Goal: Task Accomplishment & Management: Use online tool/utility

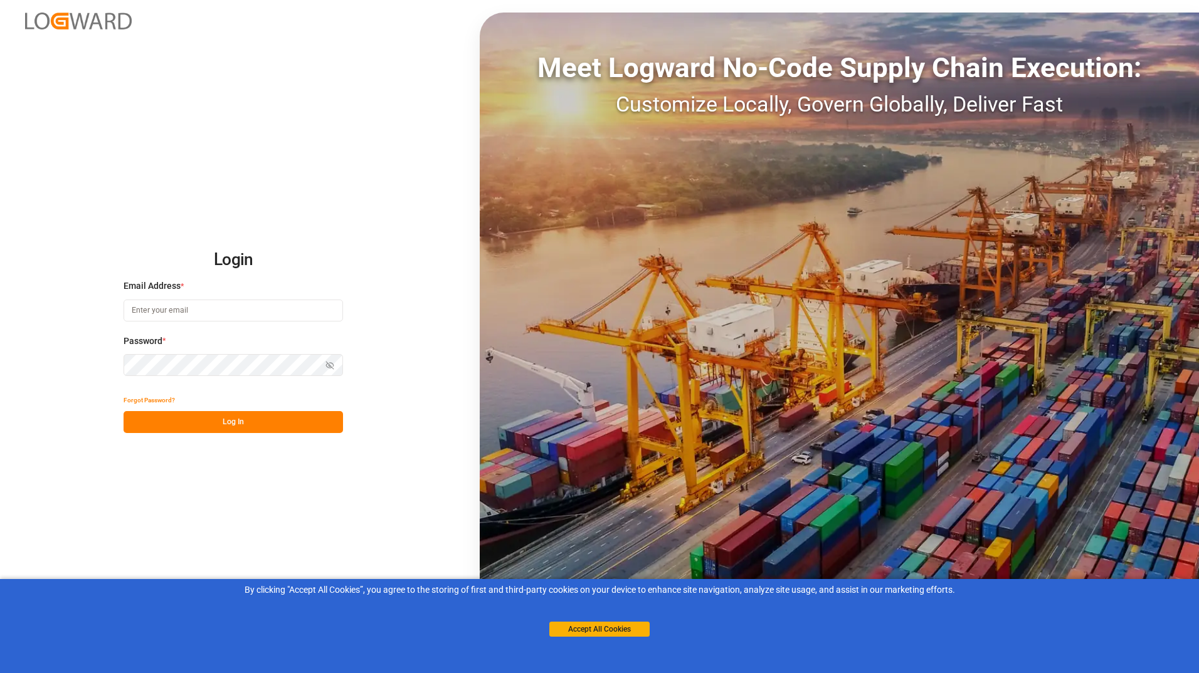
type input "[EMAIL_ADDRESS][DOMAIN_NAME]"
click at [246, 421] on button "Log In" at bounding box center [232, 422] width 219 height 22
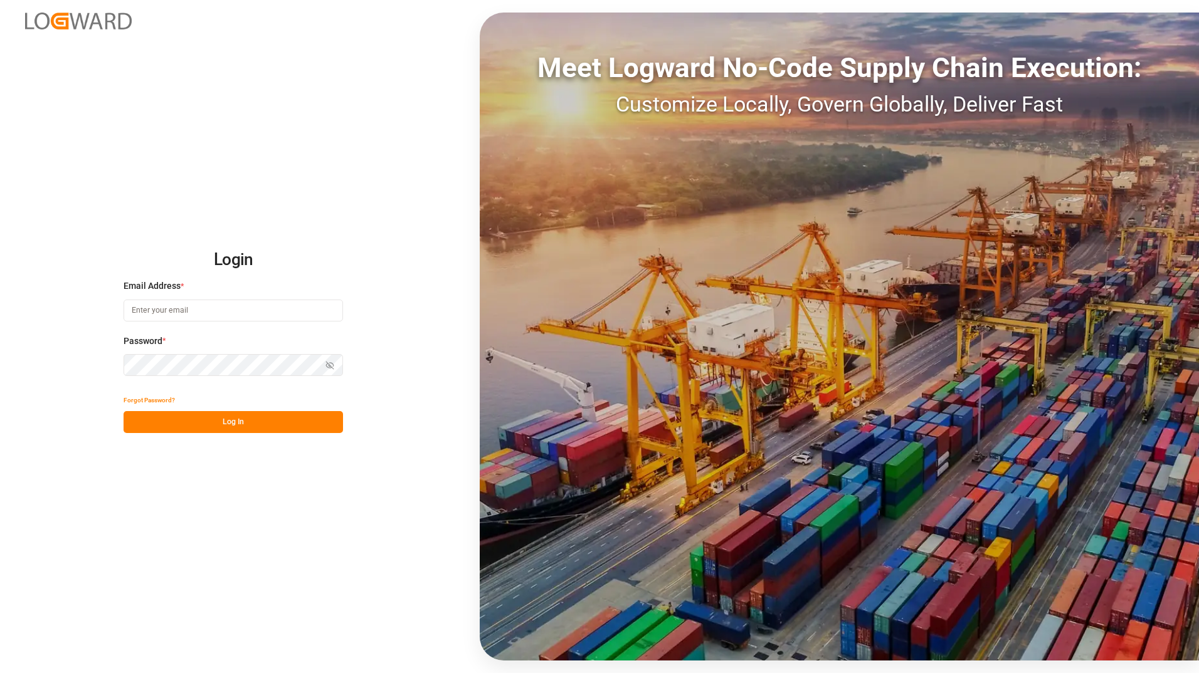
type input "[EMAIL_ADDRESS][DOMAIN_NAME]"
drag, startPoint x: 0, startPoint y: 0, endPoint x: 246, endPoint y: 421, distance: 488.0
click at [246, 421] on button "Log In" at bounding box center [232, 422] width 219 height 22
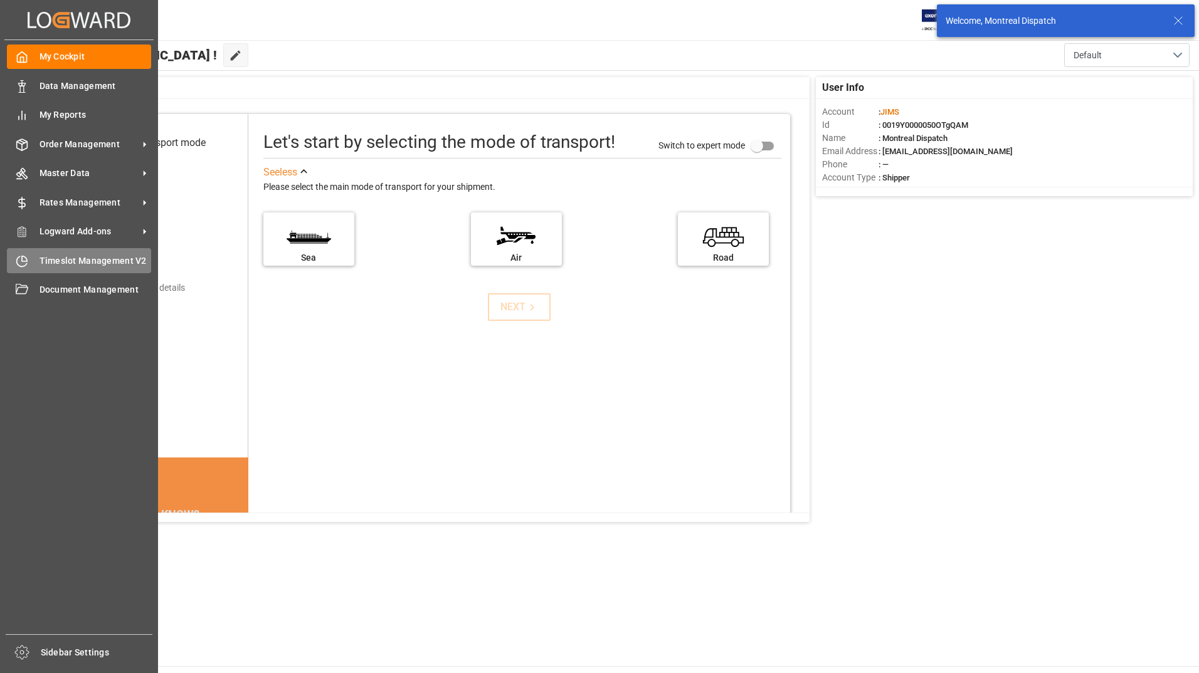
click at [70, 254] on span "Timeslot Management V2" at bounding box center [95, 260] width 112 height 13
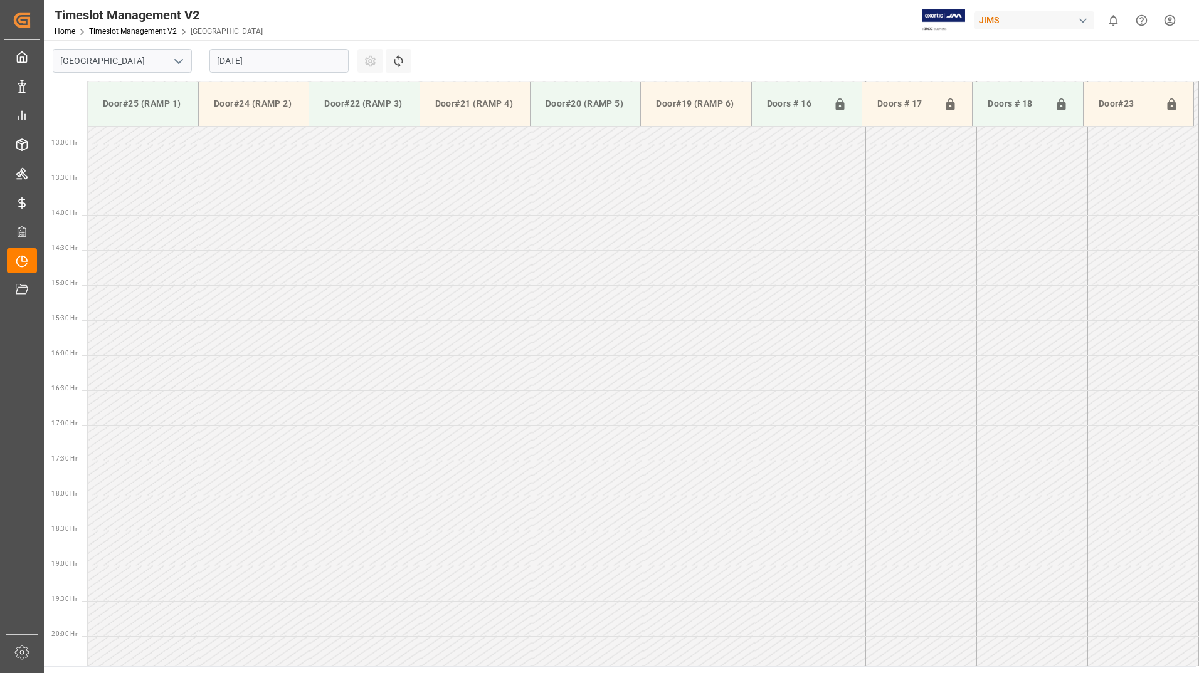
scroll to position [905, 0]
click at [283, 61] on input "27.08.2025" at bounding box center [278, 61] width 139 height 24
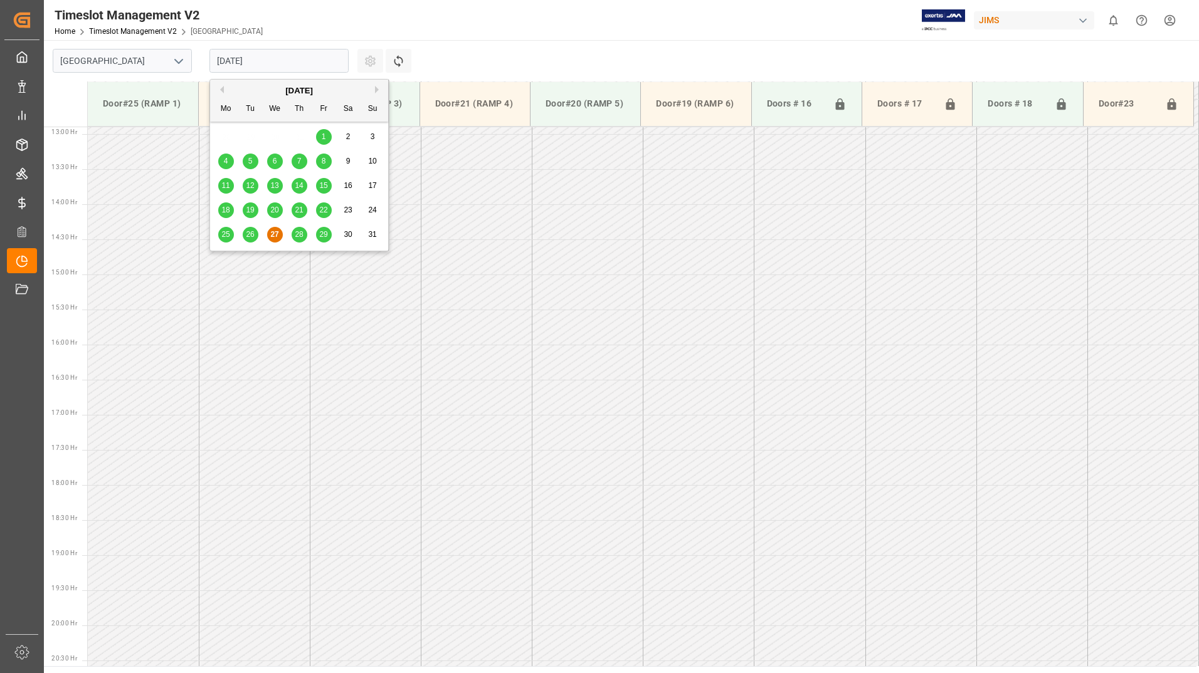
click at [304, 233] on div "28" at bounding box center [299, 235] width 16 height 15
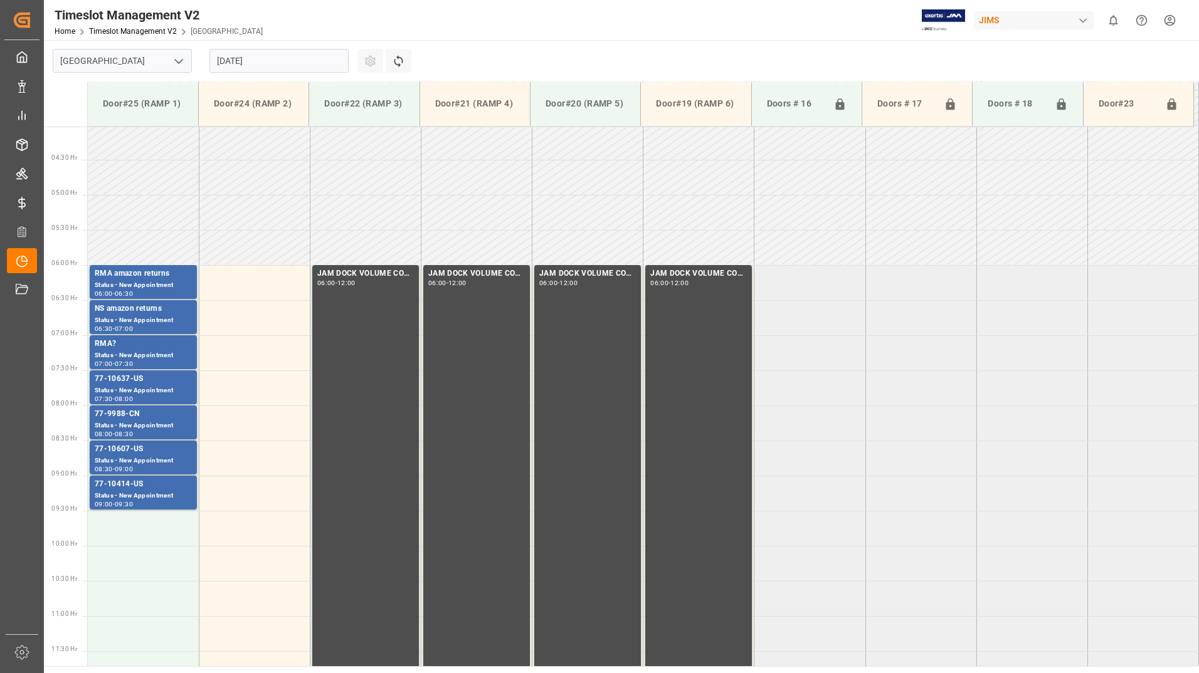
scroll to position [278, 0]
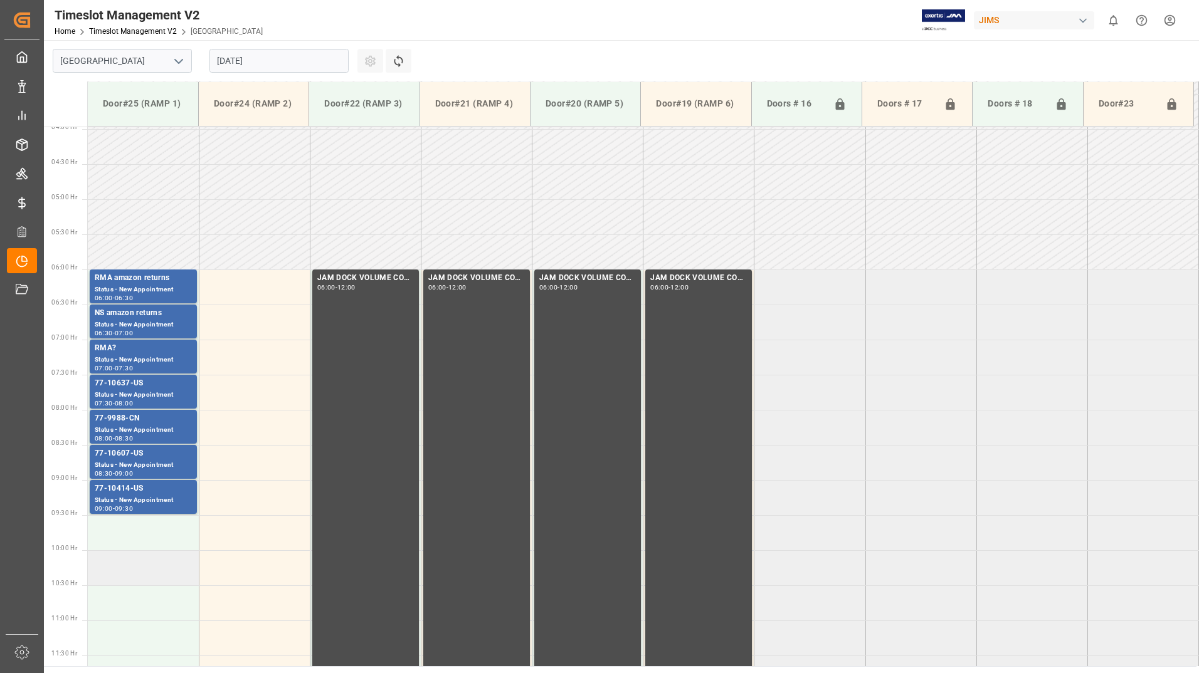
click at [118, 572] on td at bounding box center [143, 567] width 111 height 35
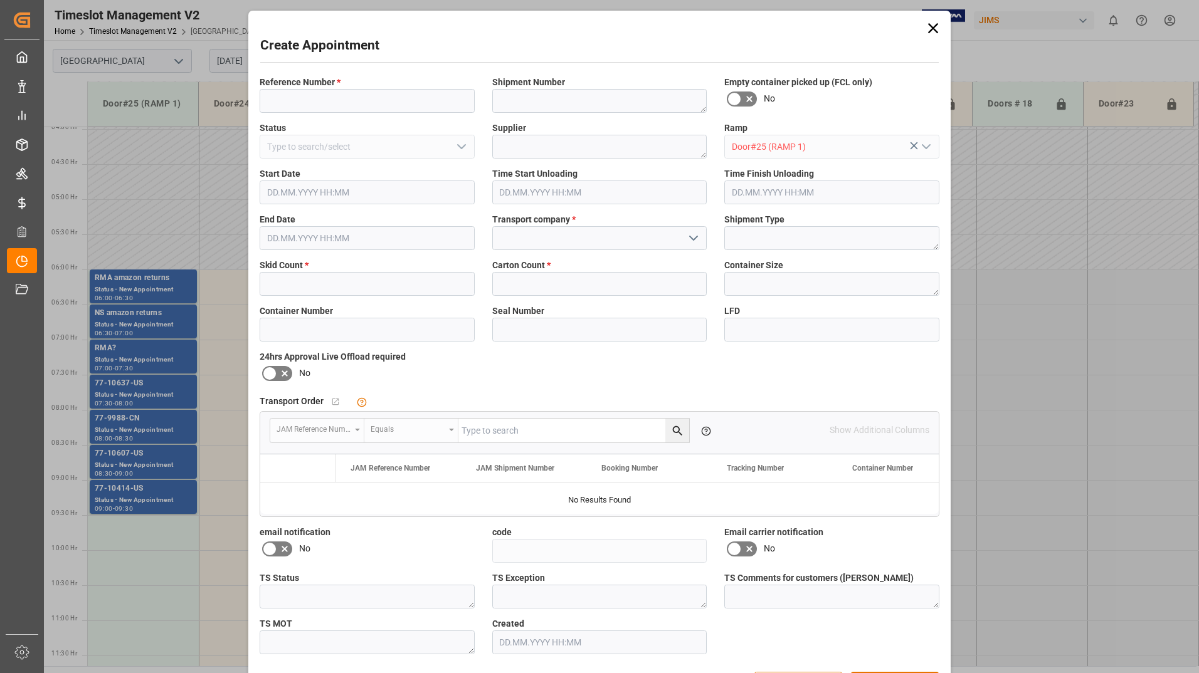
type input "28.08.2025 10:00"
type input "28.08.2025 10:30"
click at [341, 95] on input at bounding box center [367, 101] width 215 height 24
type input "none"
click at [298, 279] on input "text" at bounding box center [367, 284] width 215 height 24
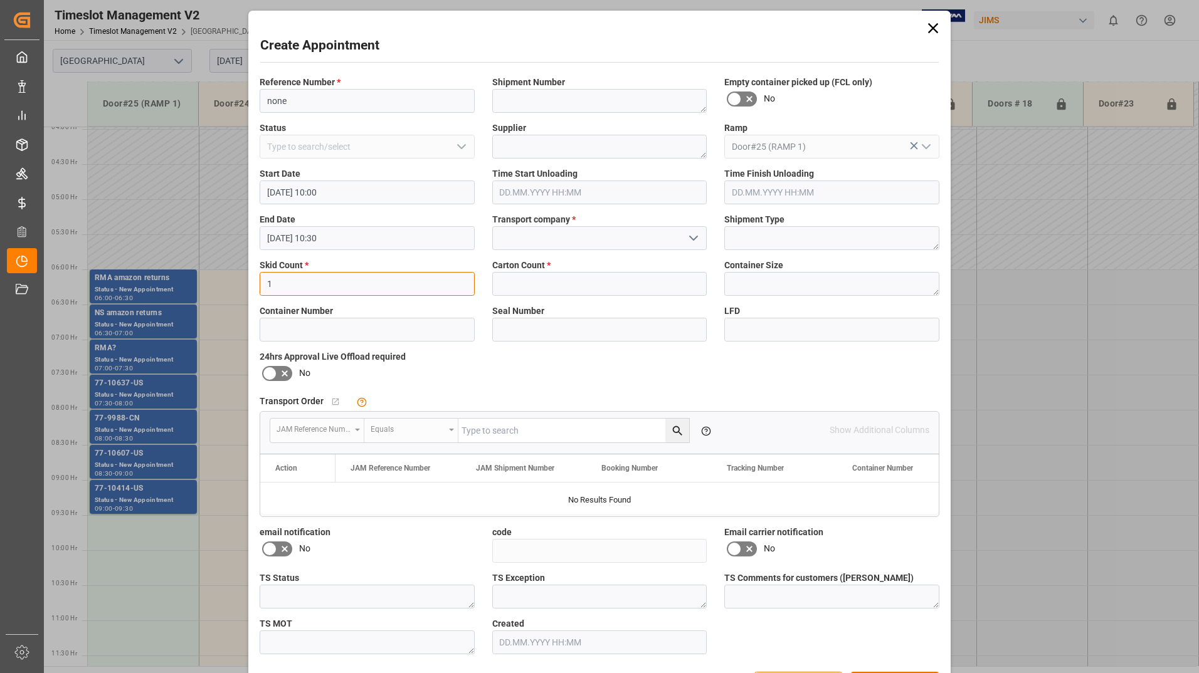
type input "1"
click at [537, 283] on input "text" at bounding box center [599, 284] width 215 height 24
type input "1"
click at [689, 235] on icon "open menu" at bounding box center [693, 238] width 15 height 15
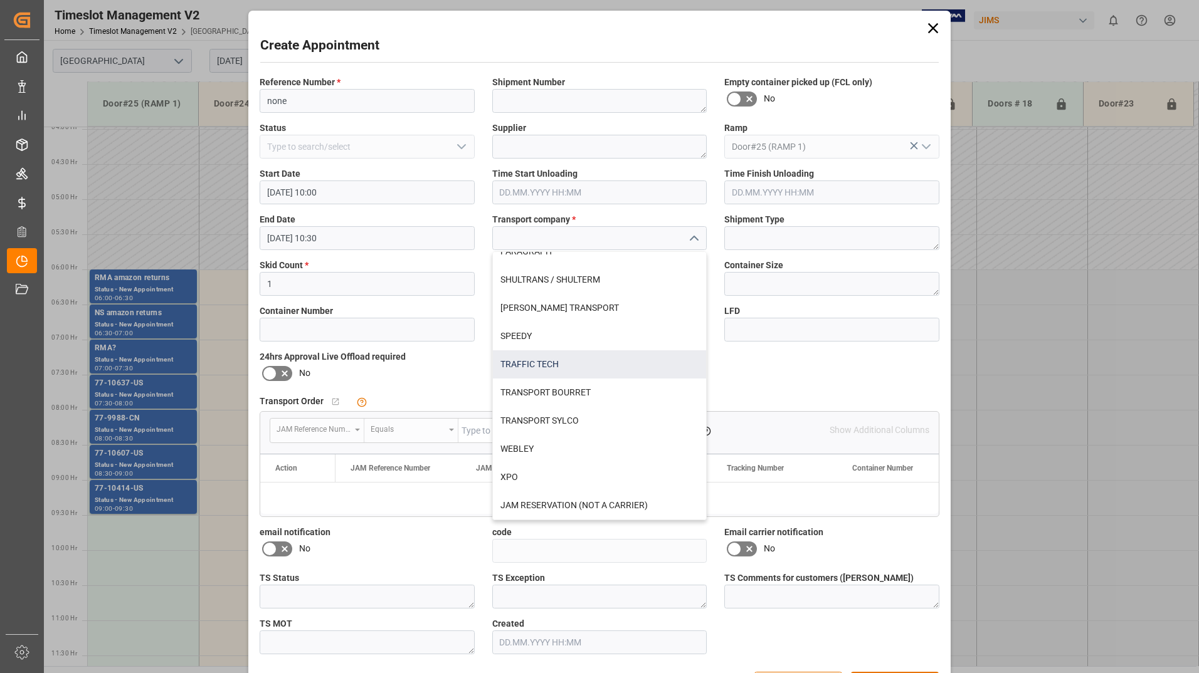
scroll to position [465, 0]
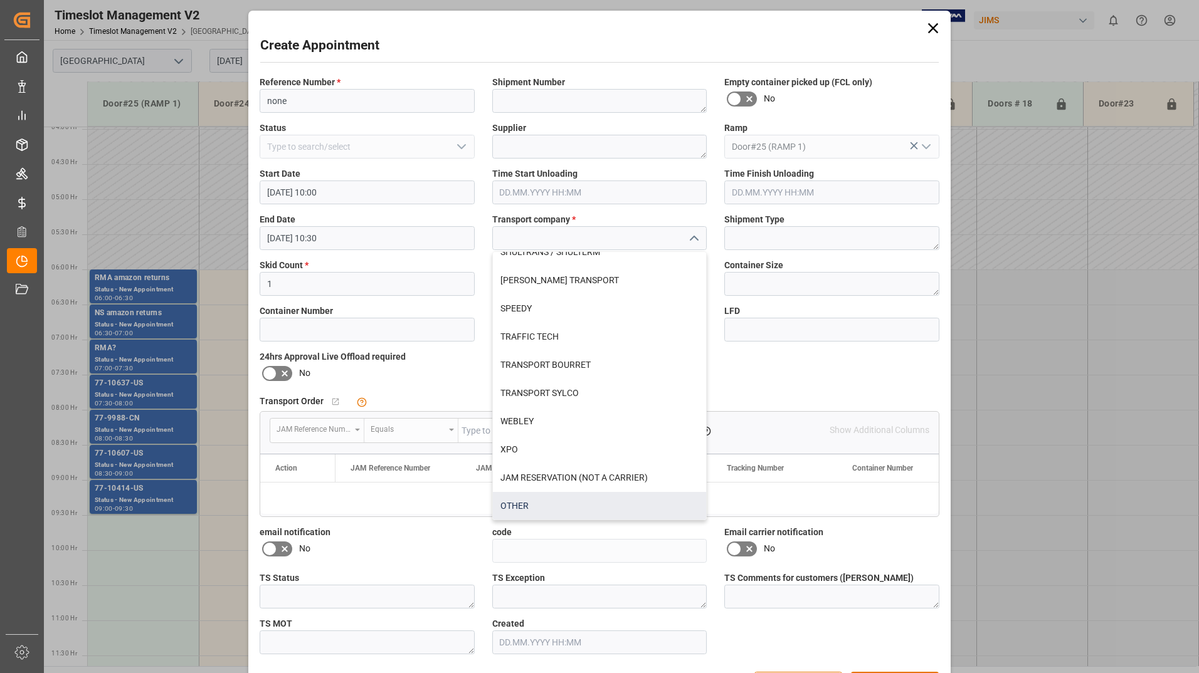
click at [517, 506] on div "OTHER" at bounding box center [600, 506] width 214 height 28
type input "OTHER"
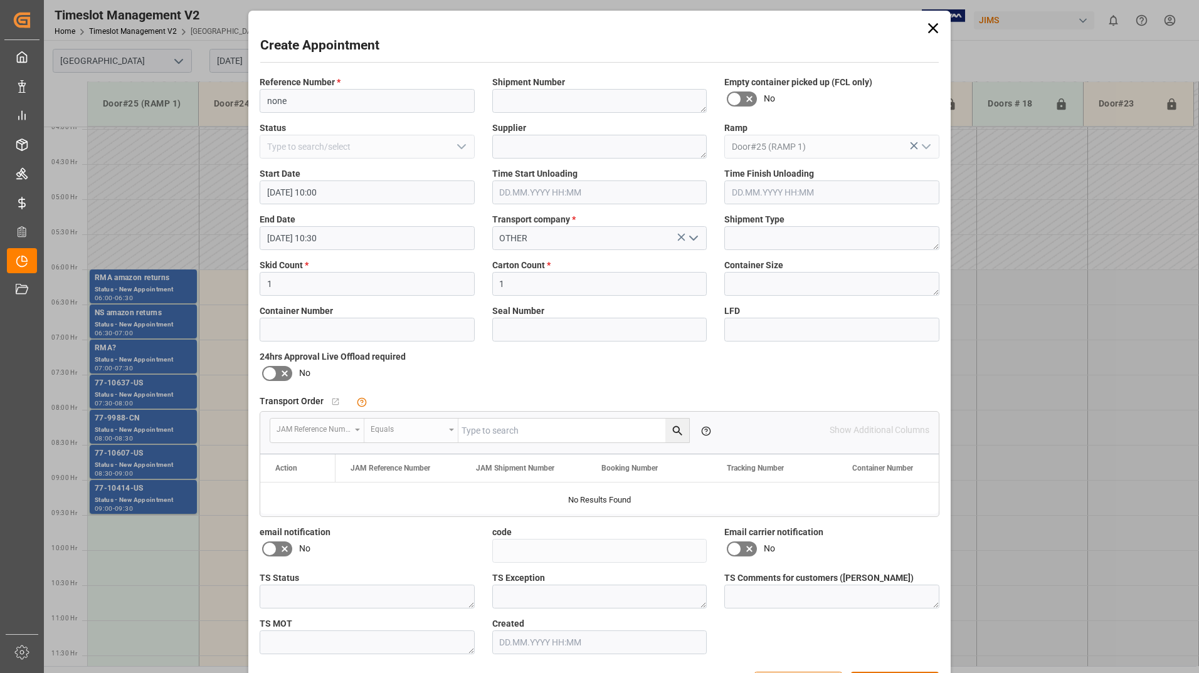
scroll to position [45, 0]
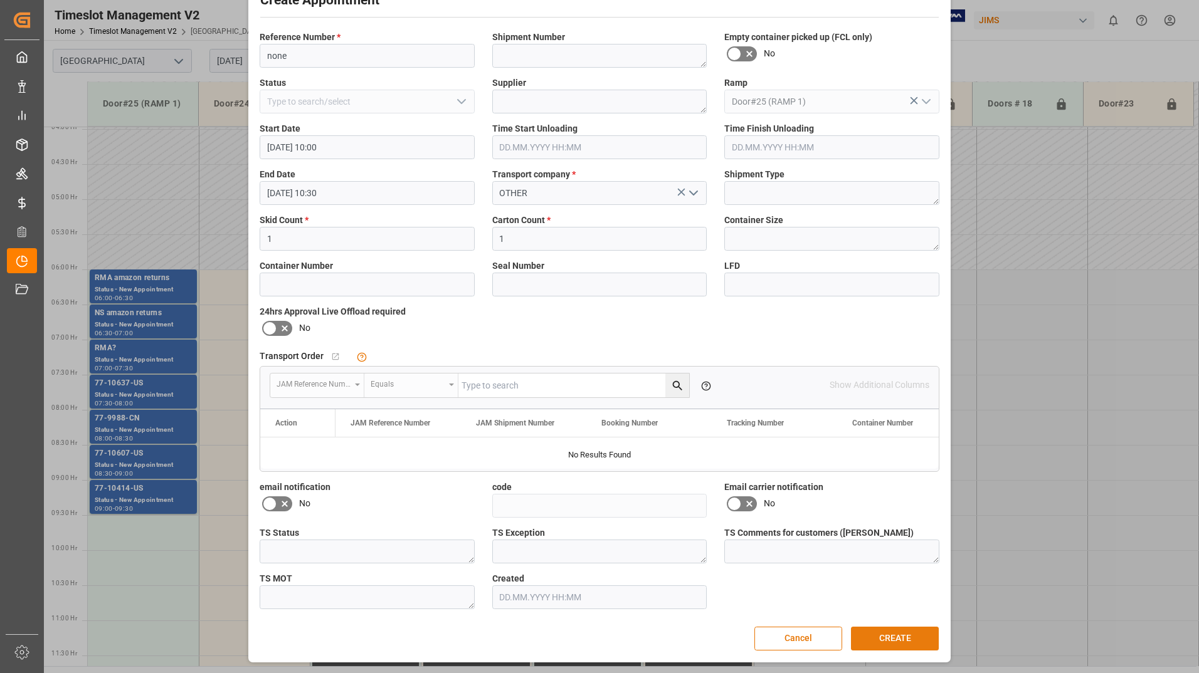
click at [878, 634] on button "CREATE" at bounding box center [895, 639] width 88 height 24
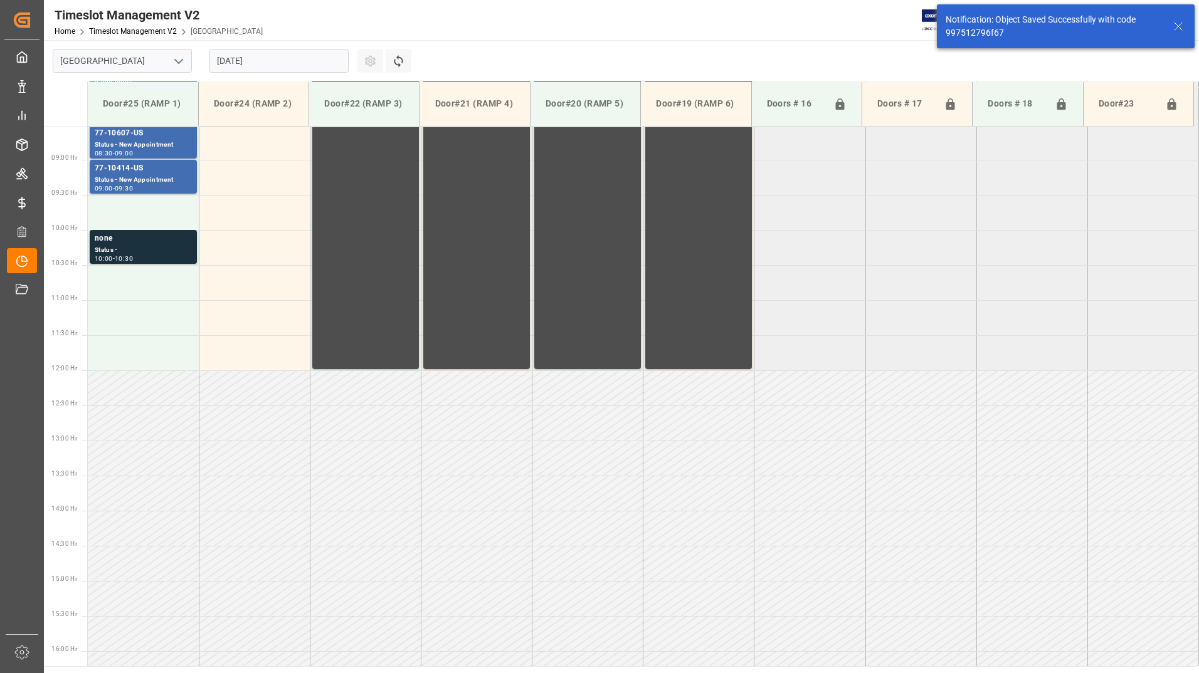
scroll to position [624, 0]
